Goal: Check status: Check status

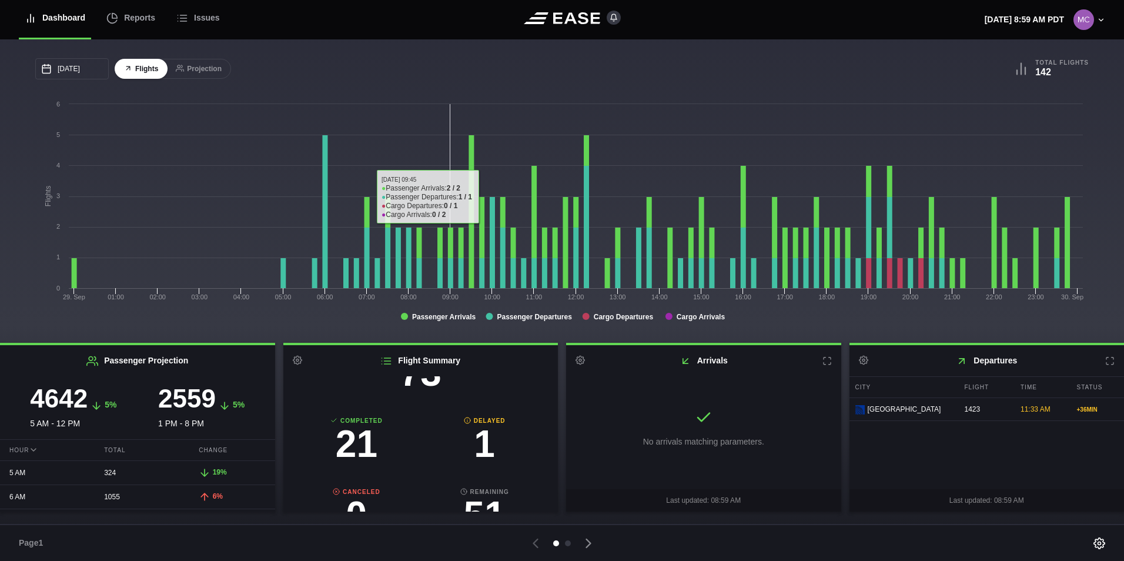
scroll to position [118, 0]
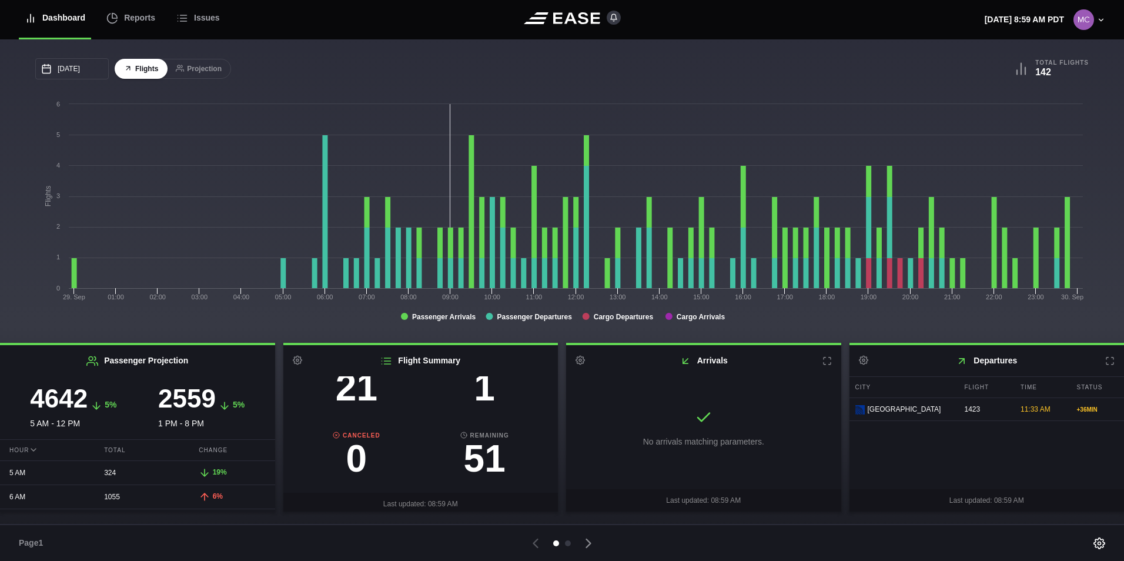
click at [487, 399] on h3 "1" at bounding box center [484, 387] width 128 height 38
select select "DELAYED"
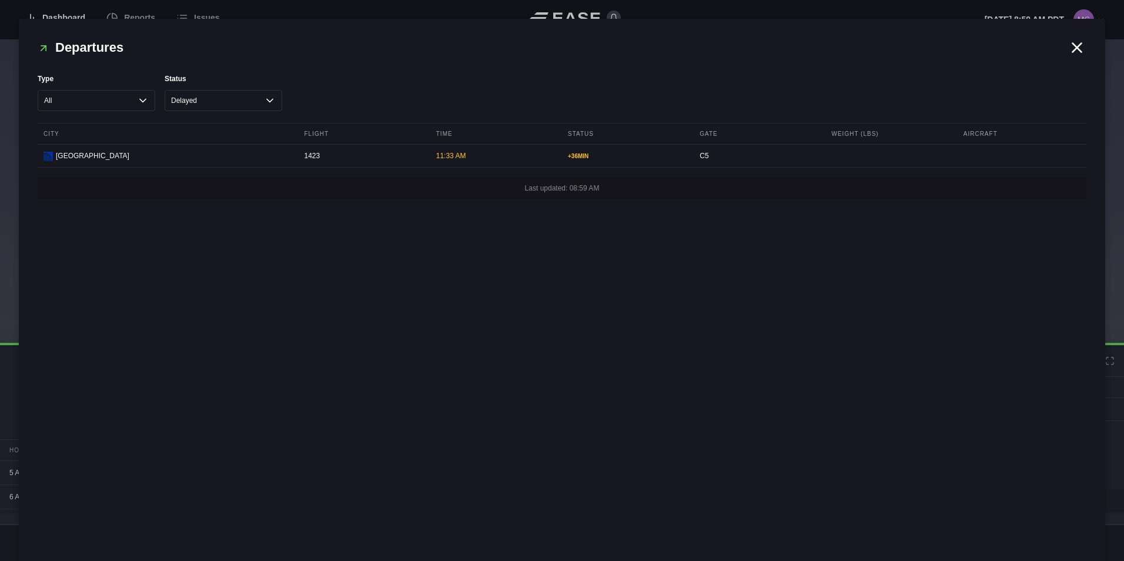
click at [1075, 49] on icon at bounding box center [1077, 47] width 9 height 9
